Goal: Navigation & Orientation: Find specific page/section

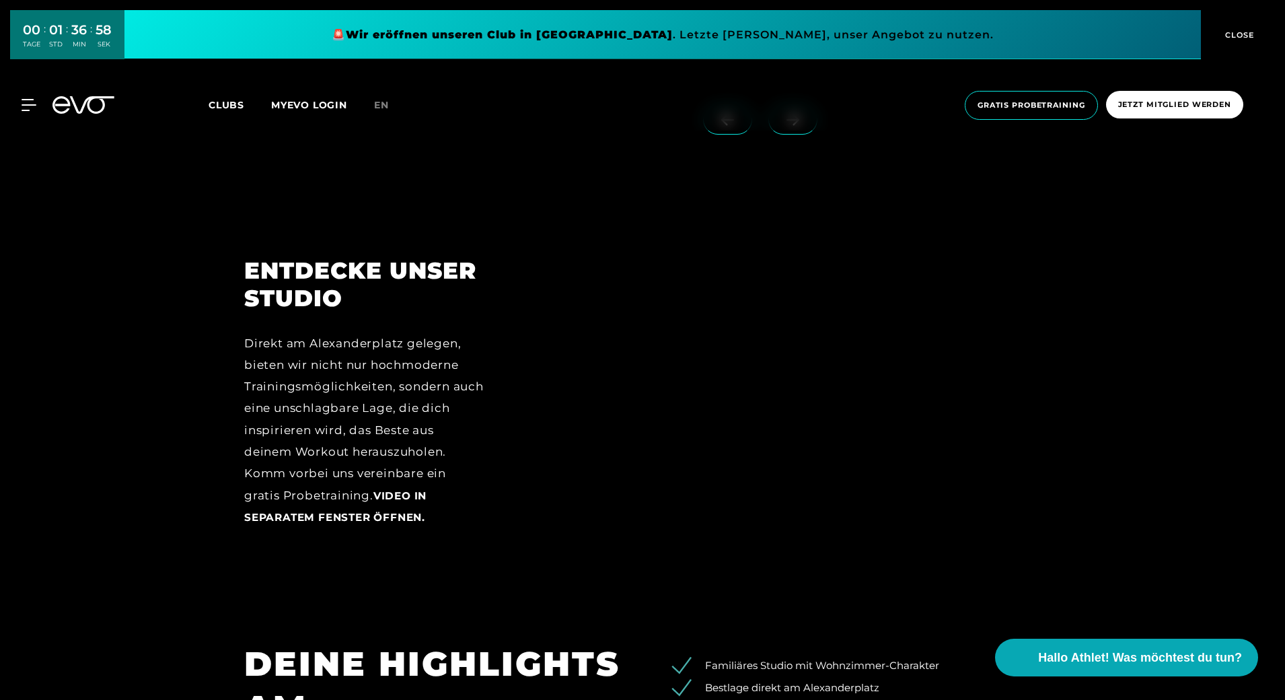
scroll to position [1839, 0]
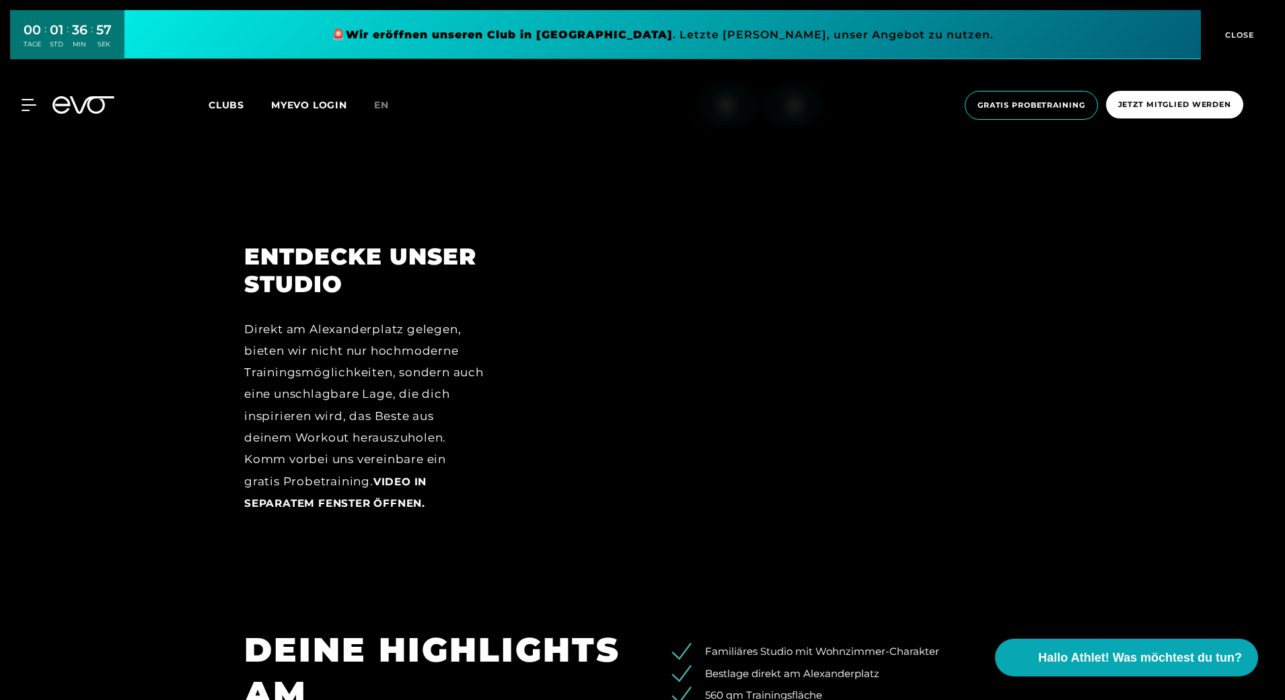
click at [398, 332] on div "Direkt am Alexanderplatz gelegen, bieten wir nicht nur hochmoderne Trainingsmög…" at bounding box center [364, 416] width 240 height 196
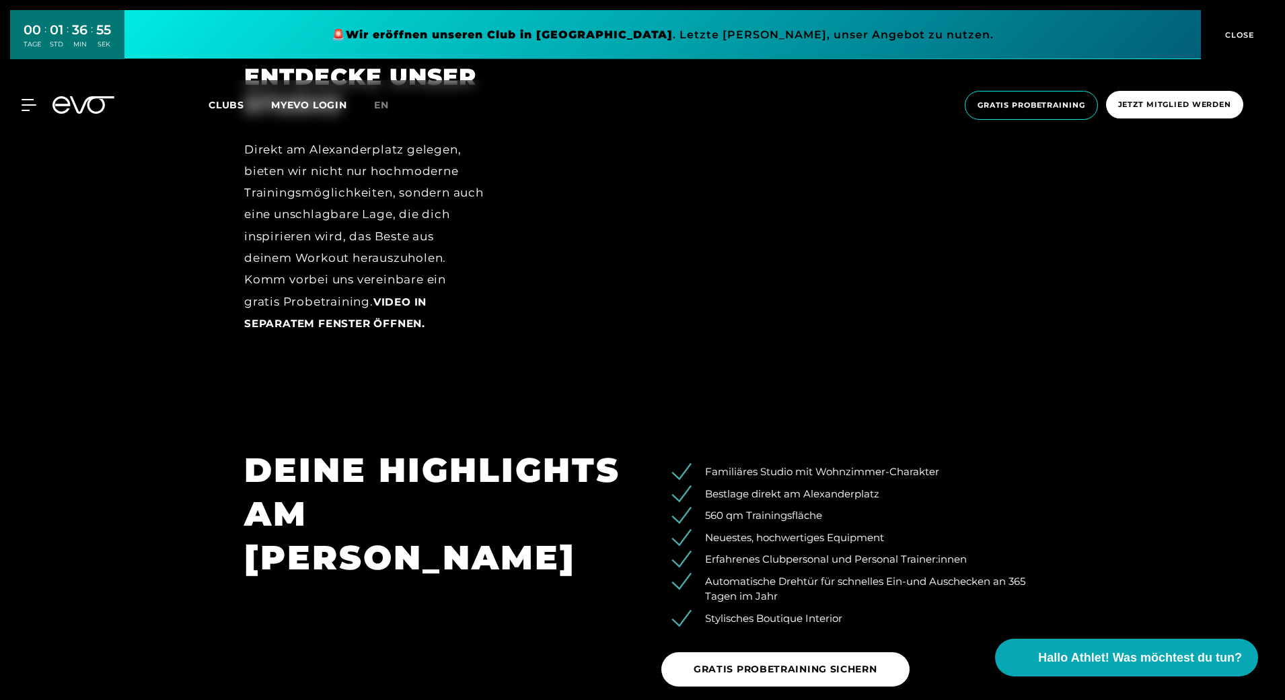
click at [820, 244] on div at bounding box center [781, 208] width 519 height 291
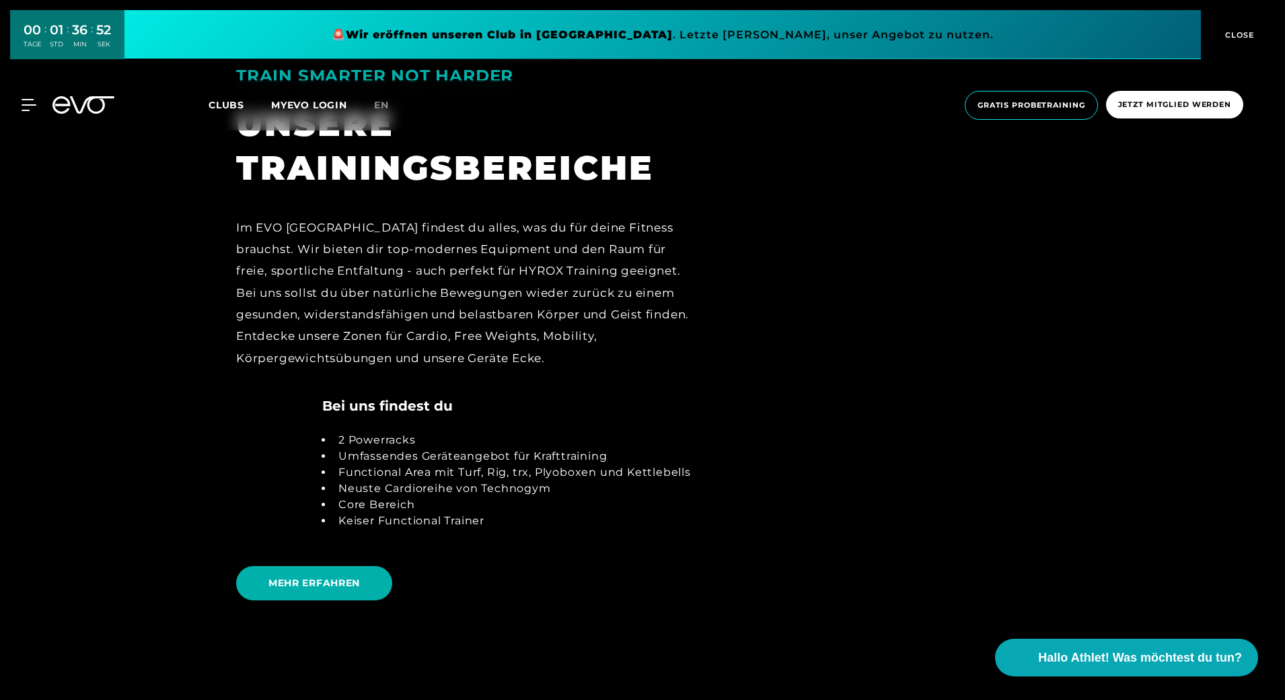
scroll to position [2872, 0]
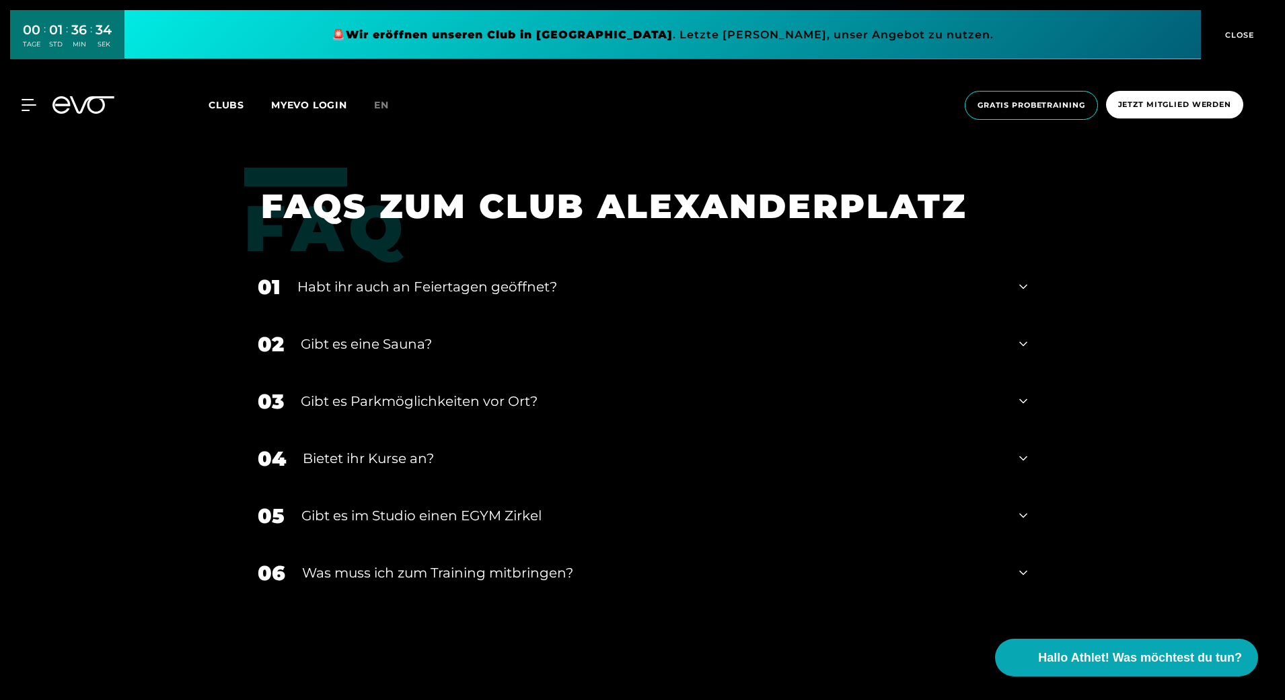
scroll to position [5228, 0]
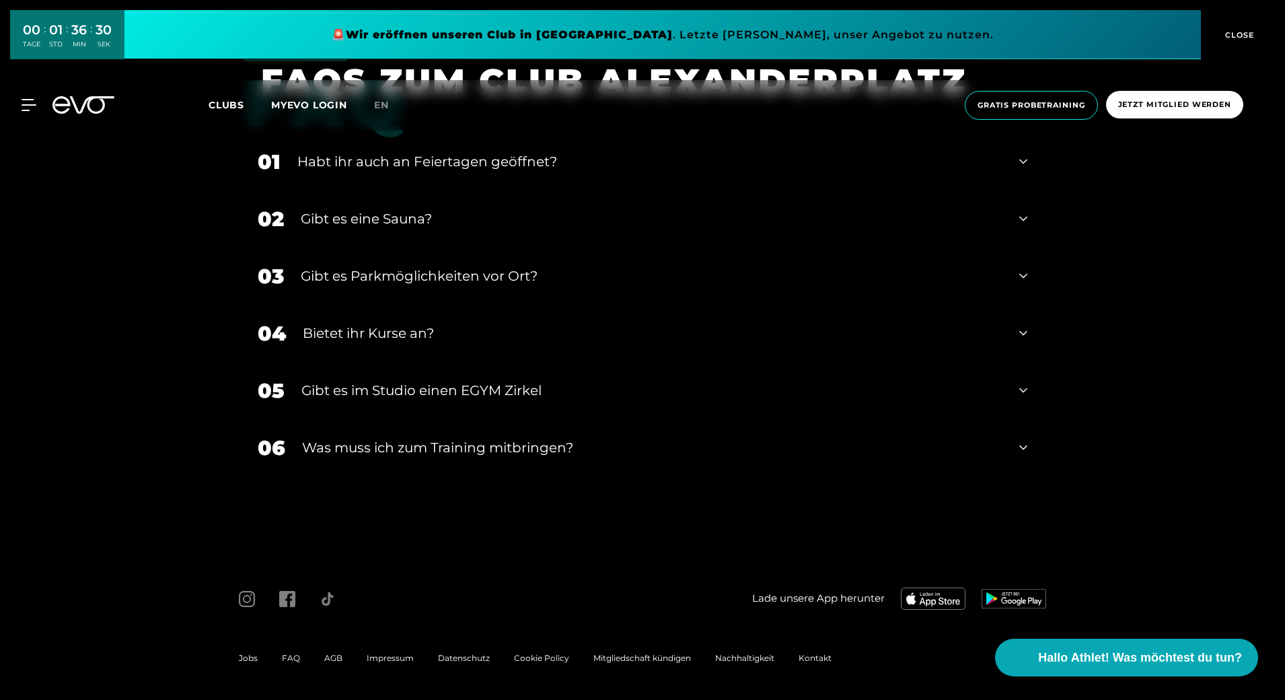
click at [1022, 217] on icon at bounding box center [1024, 219] width 8 height 16
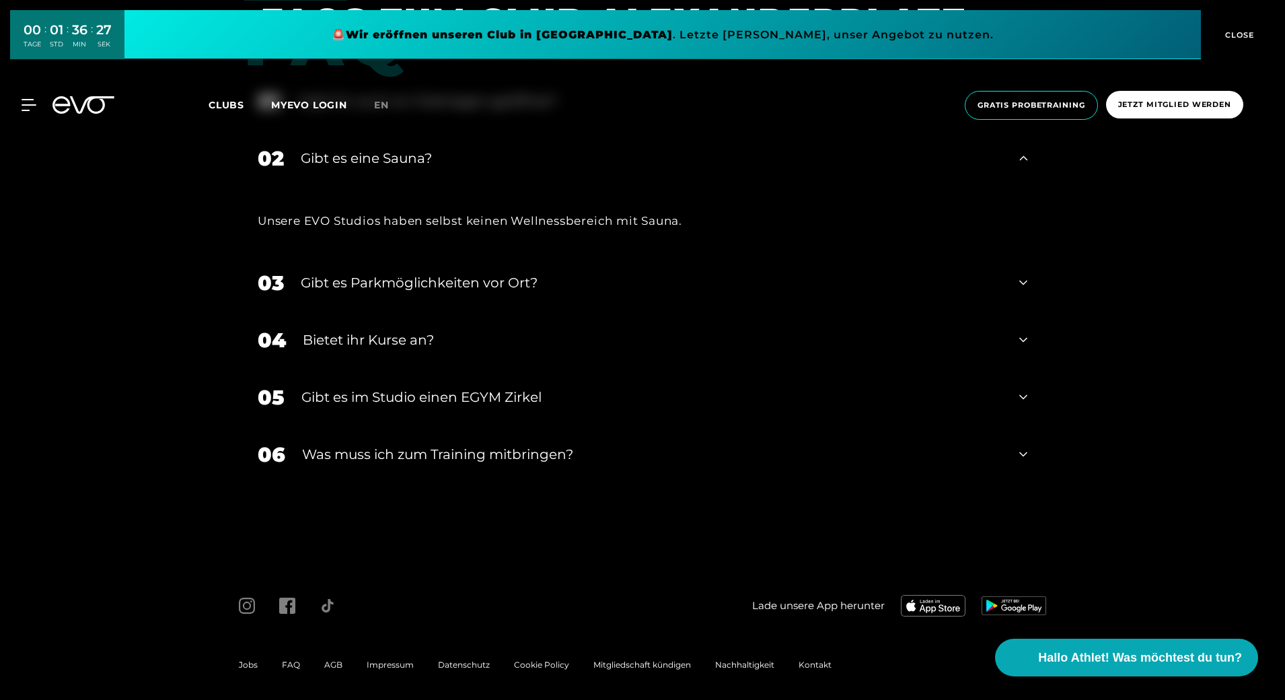
scroll to position [5295, 0]
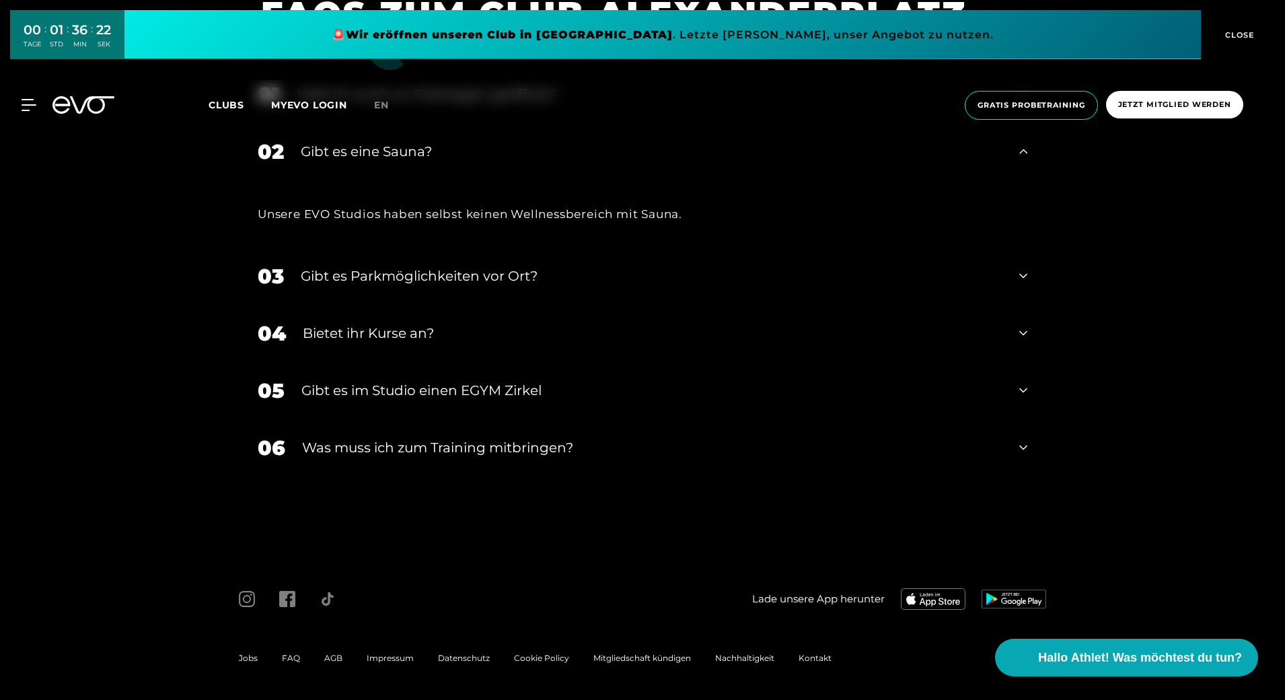
drag, startPoint x: 1285, startPoint y: 647, endPoint x: 1275, endPoint y: 635, distance: 15.3
click at [1275, 635] on div "Lade unsere App herunter Jobs FAQ AGB Impressum Datenschutz Cookie Policy Mitgl…" at bounding box center [642, 628] width 1285 height 143
click at [1277, 621] on div "Lade unsere App herunter Jobs FAQ AGB Impressum Datenschutz Cookie Policy Mitgl…" at bounding box center [642, 628] width 1285 height 143
drag, startPoint x: 1285, startPoint y: 639, endPoint x: 1275, endPoint y: 629, distance: 13.3
click at [1275, 629] on div "Lade unsere App herunter Jobs FAQ AGB Impressum Datenschutz Cookie Policy Mitgl…" at bounding box center [642, 628] width 1285 height 143
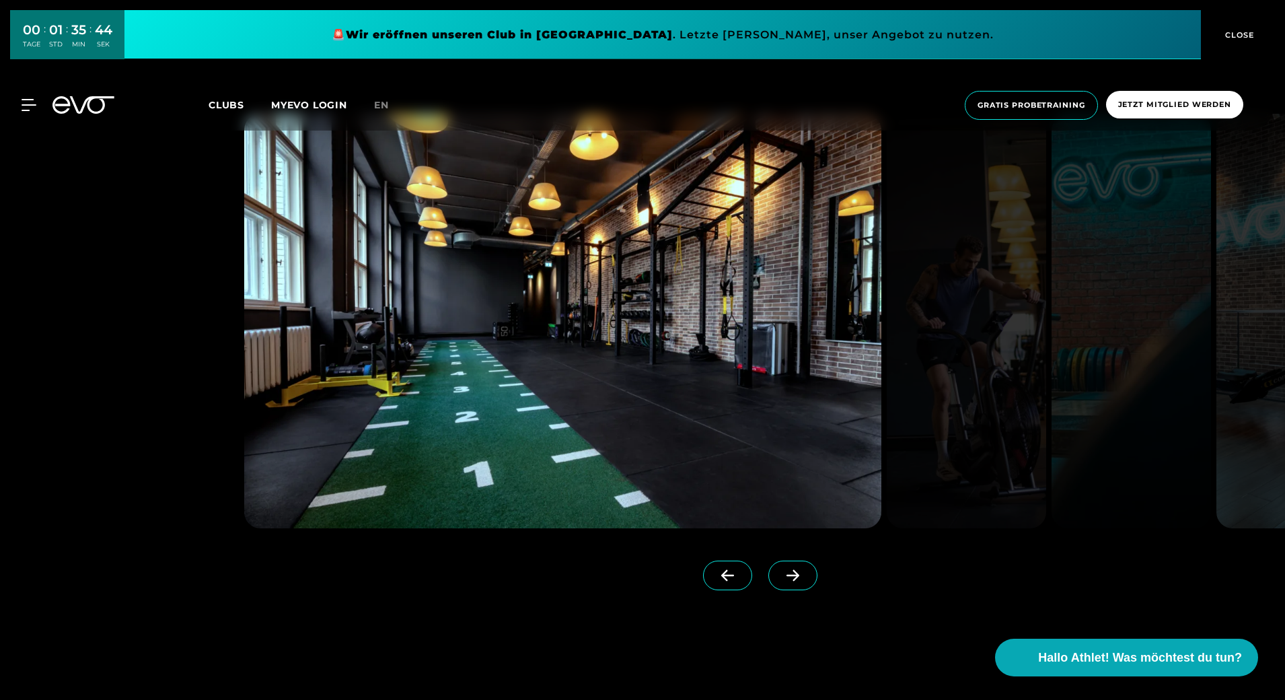
scroll to position [1343, 0]
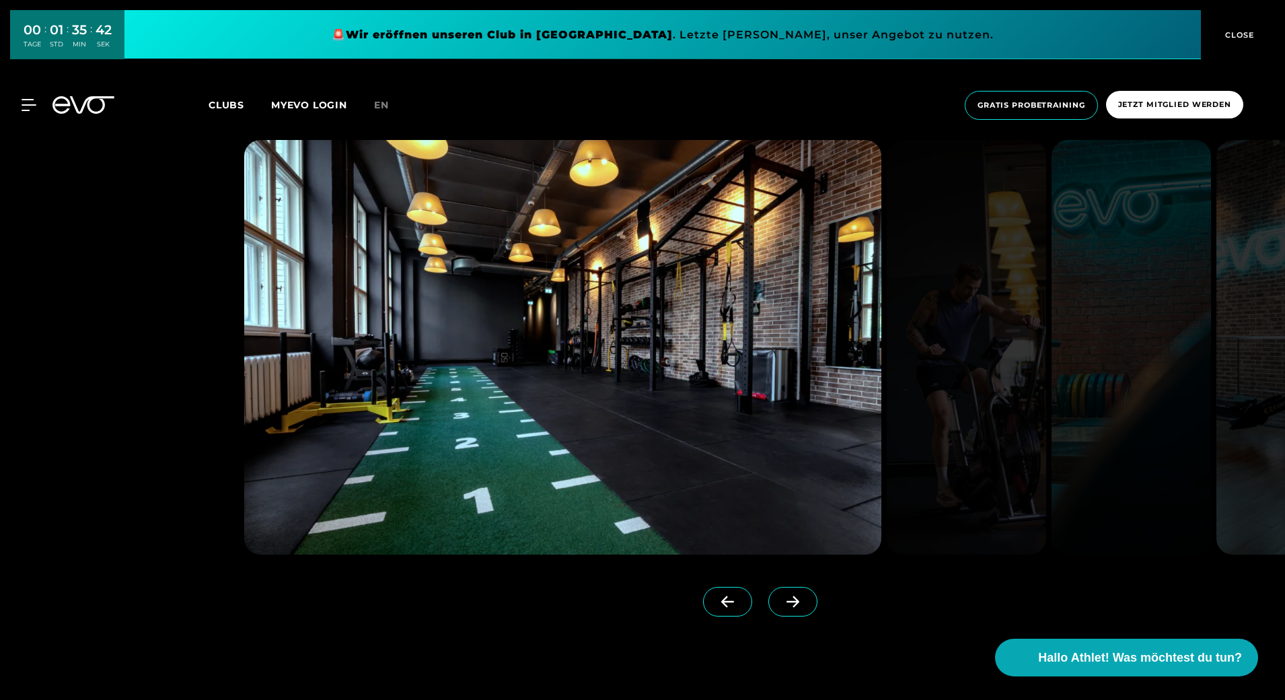
click at [781, 600] on icon at bounding box center [793, 602] width 24 height 12
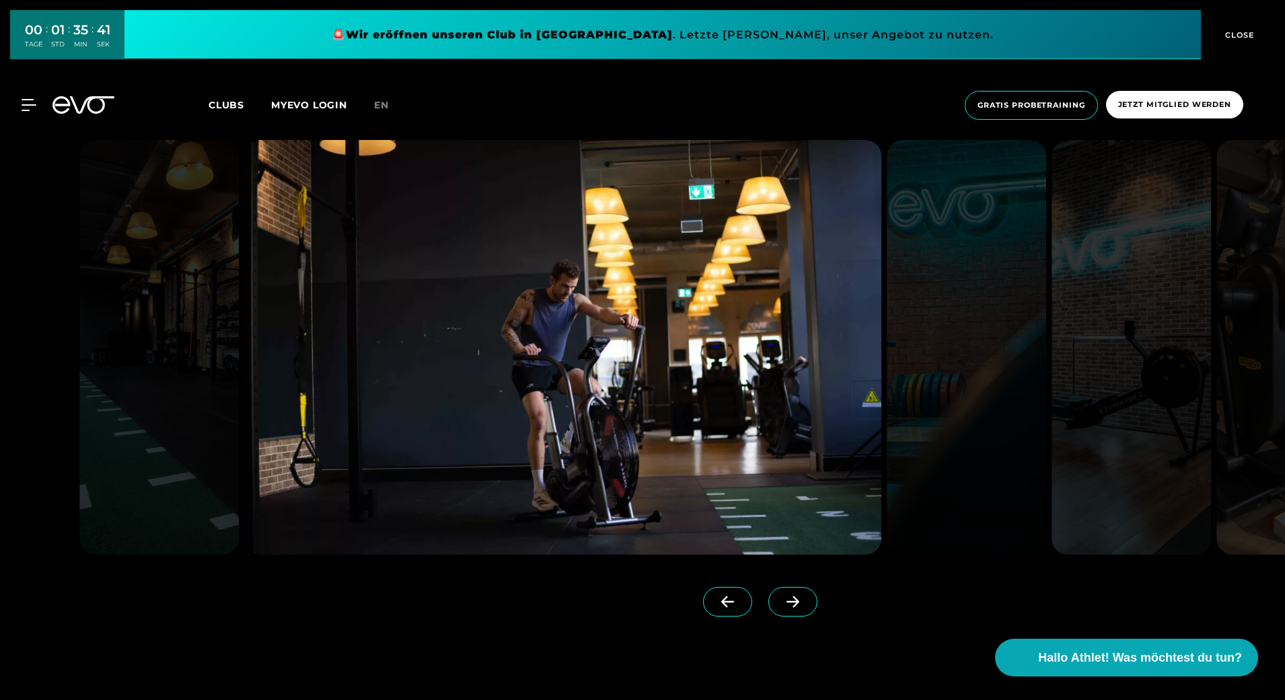
click at [781, 600] on icon at bounding box center [793, 602] width 24 height 12
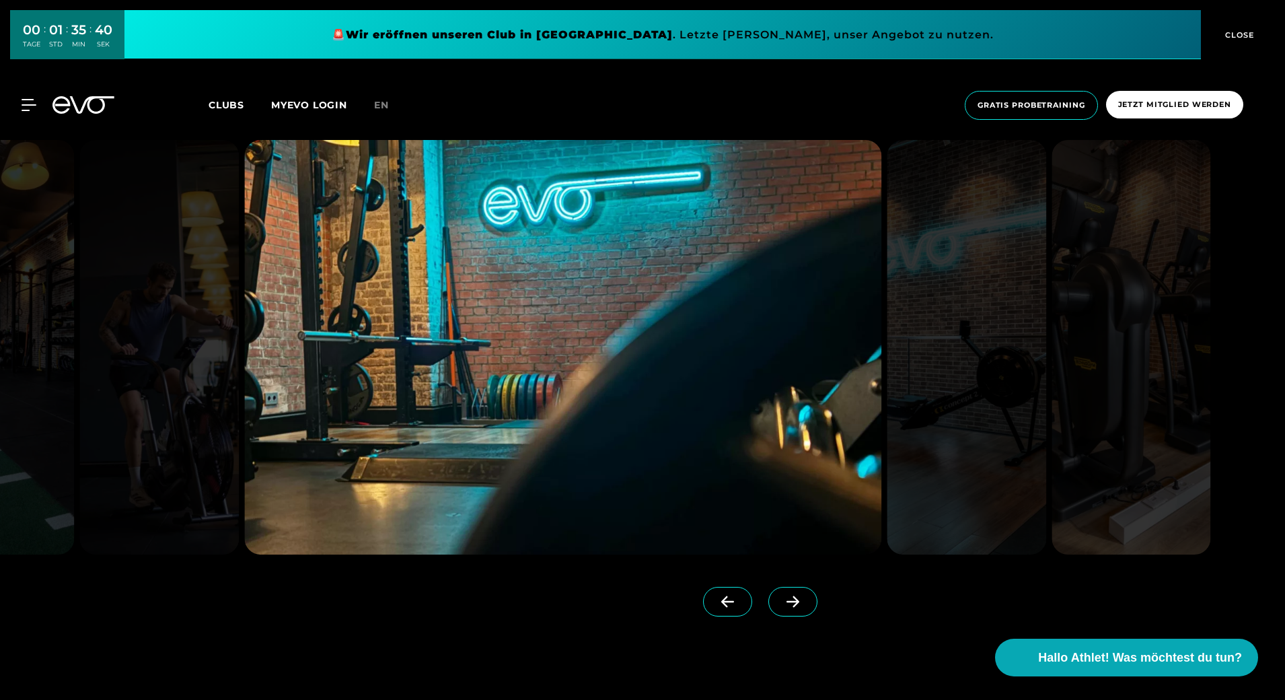
click at [781, 600] on icon at bounding box center [793, 602] width 24 height 12
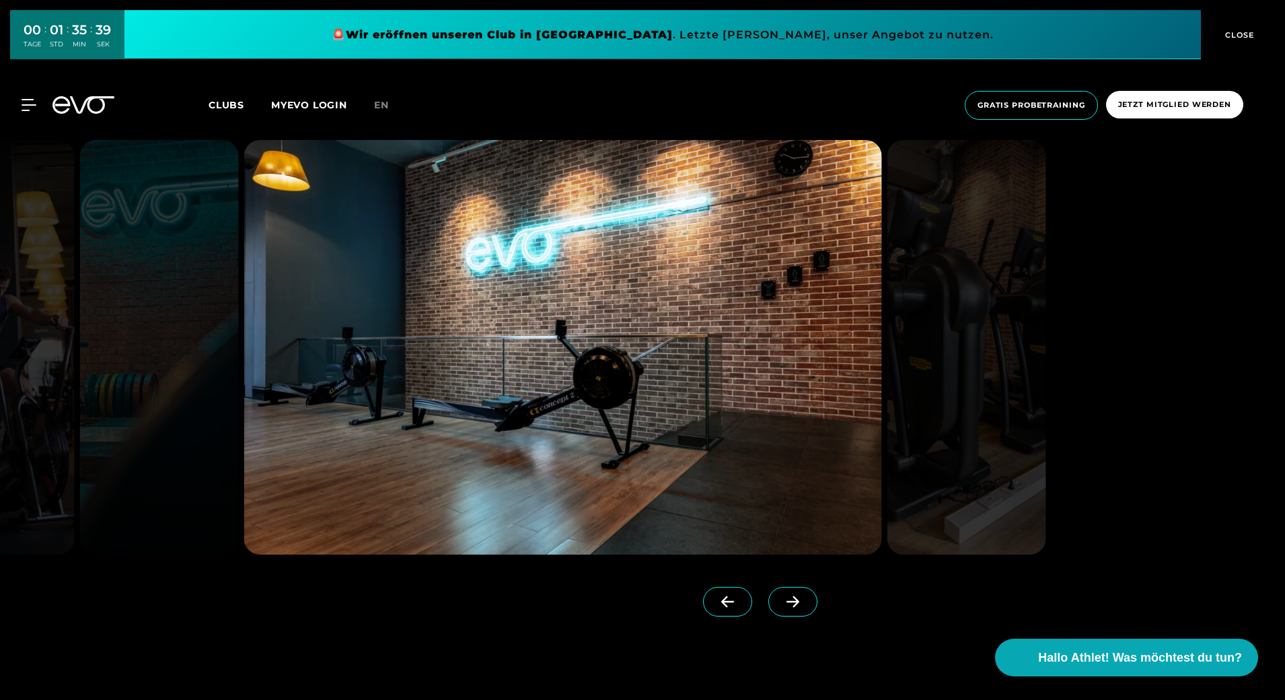
click at [781, 600] on icon at bounding box center [793, 602] width 24 height 12
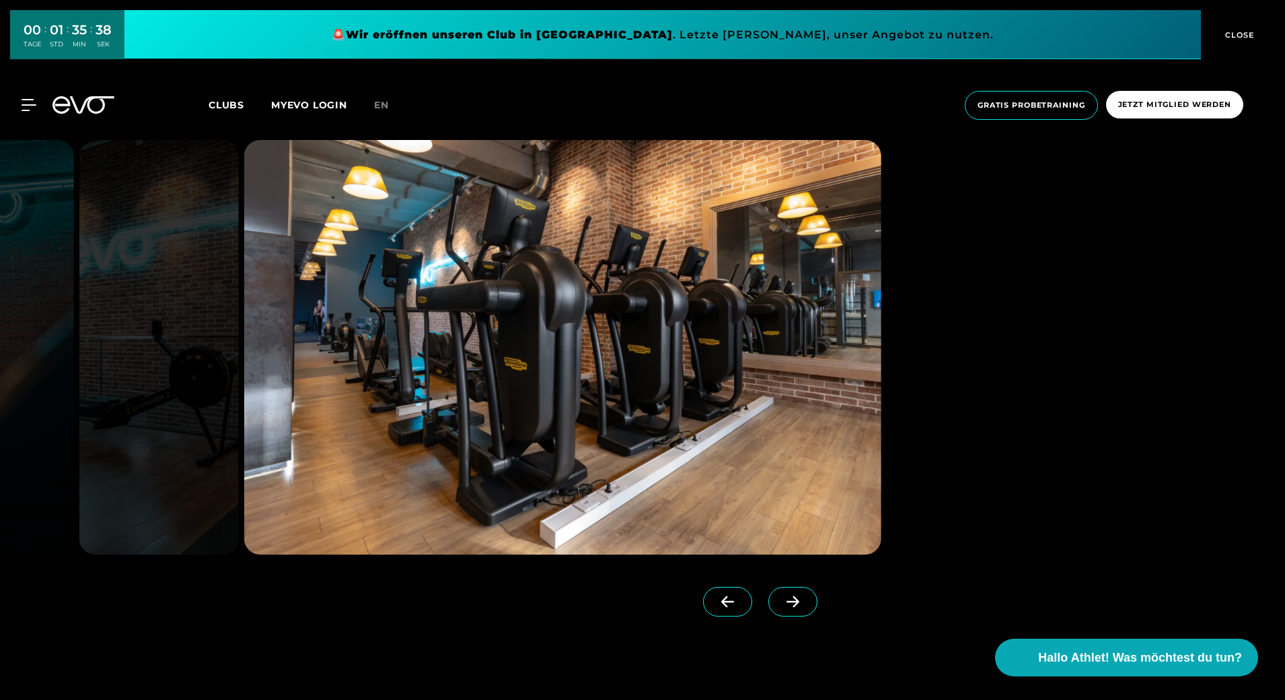
click at [781, 600] on icon at bounding box center [793, 602] width 24 height 12
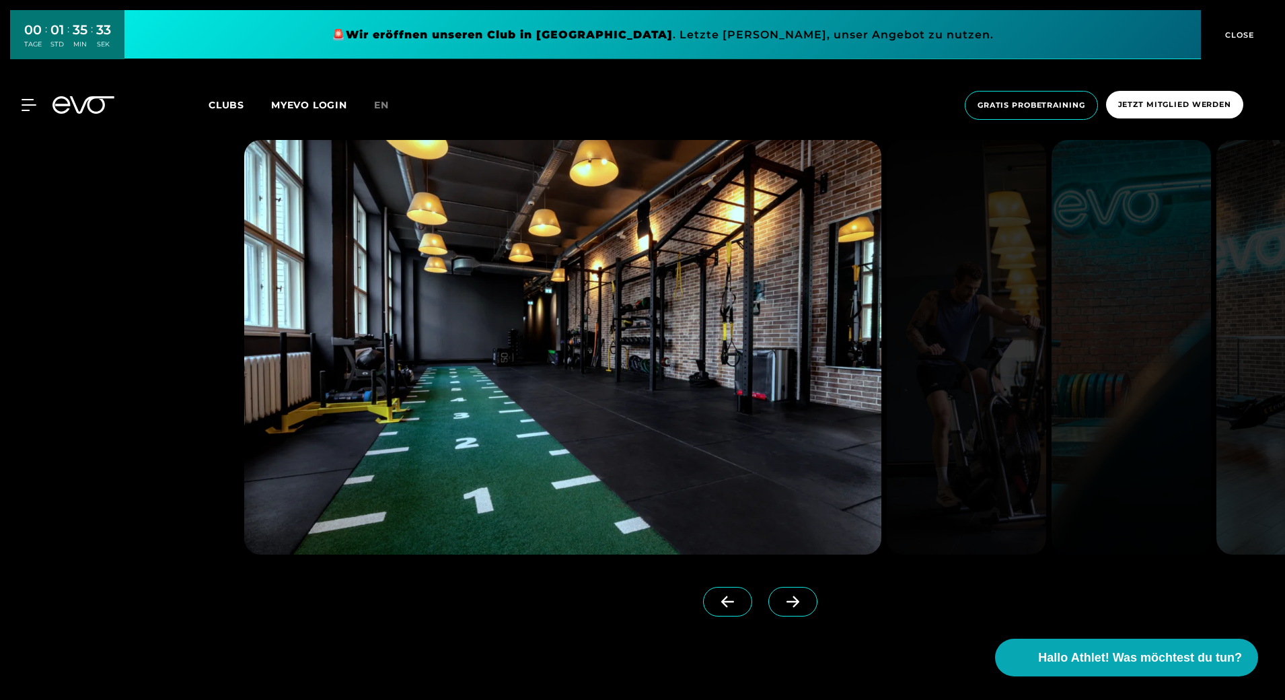
click at [1240, 33] on span "CLOSE" at bounding box center [1238, 35] width 33 height 12
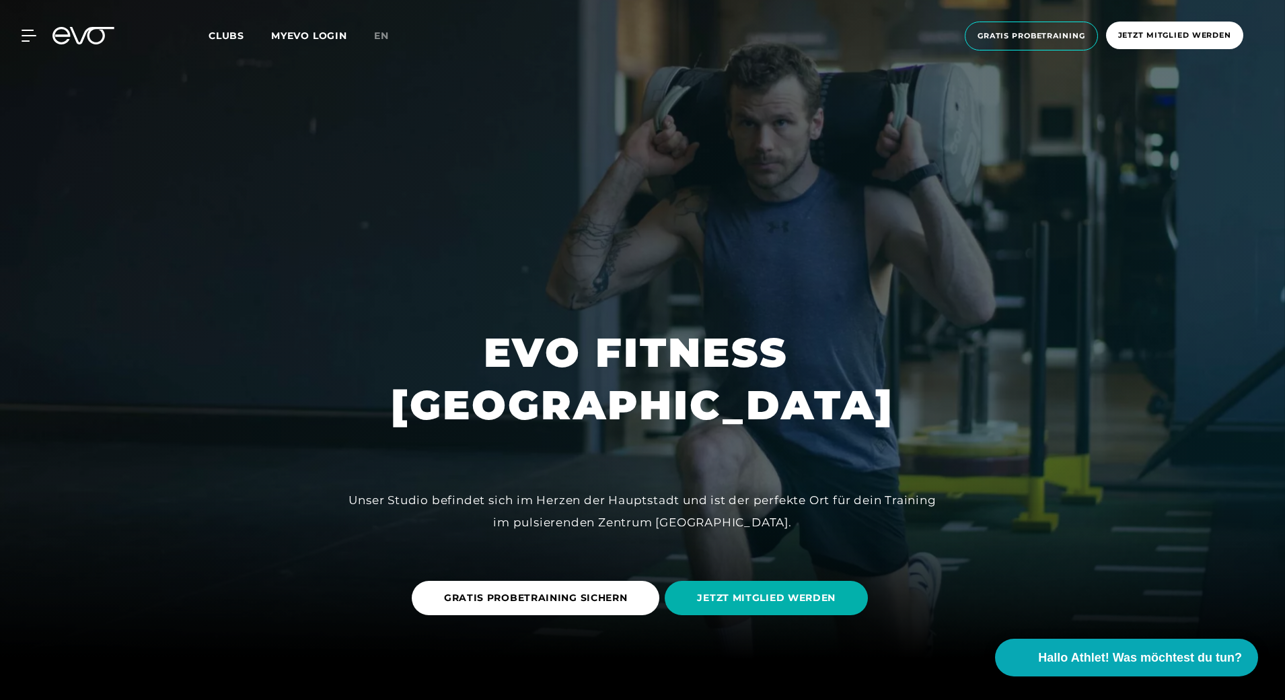
scroll to position [0, 0]
